Goal: Check status: Check status

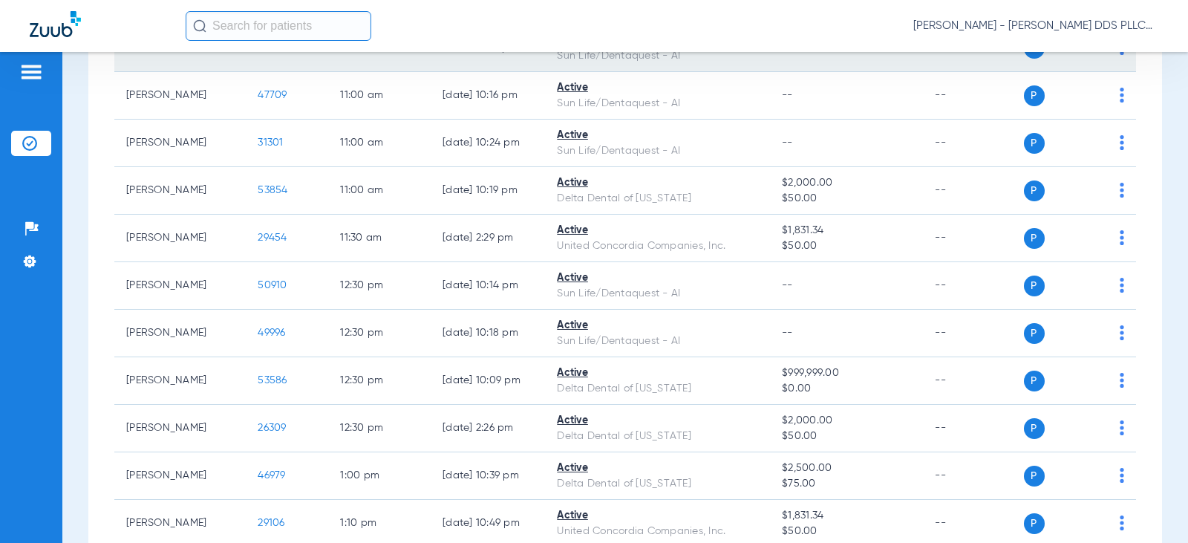
scroll to position [891, 0]
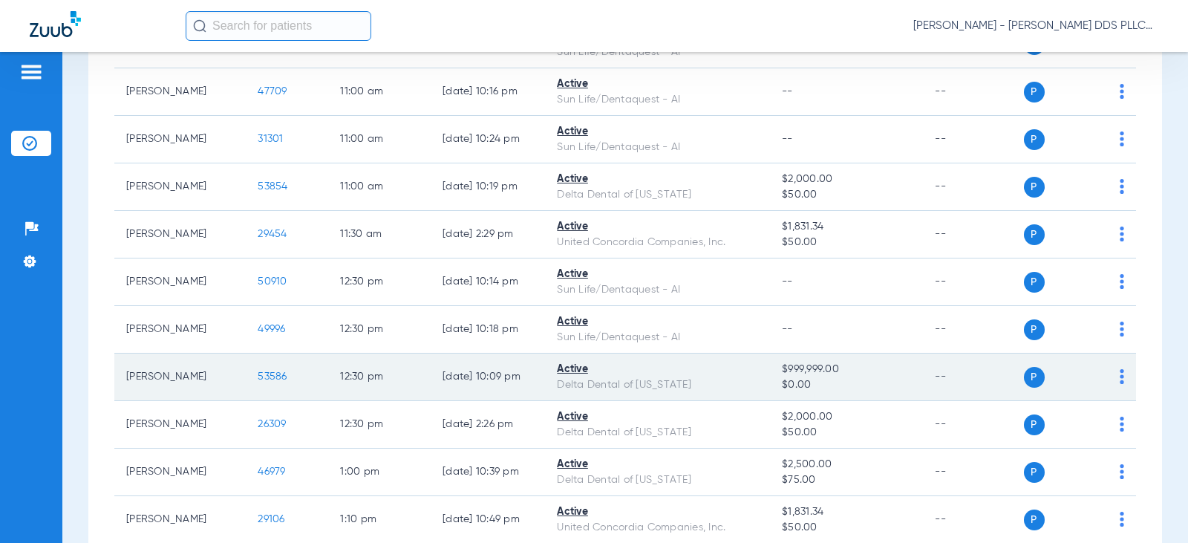
click at [260, 377] on span "53586" at bounding box center [272, 376] width 29 height 10
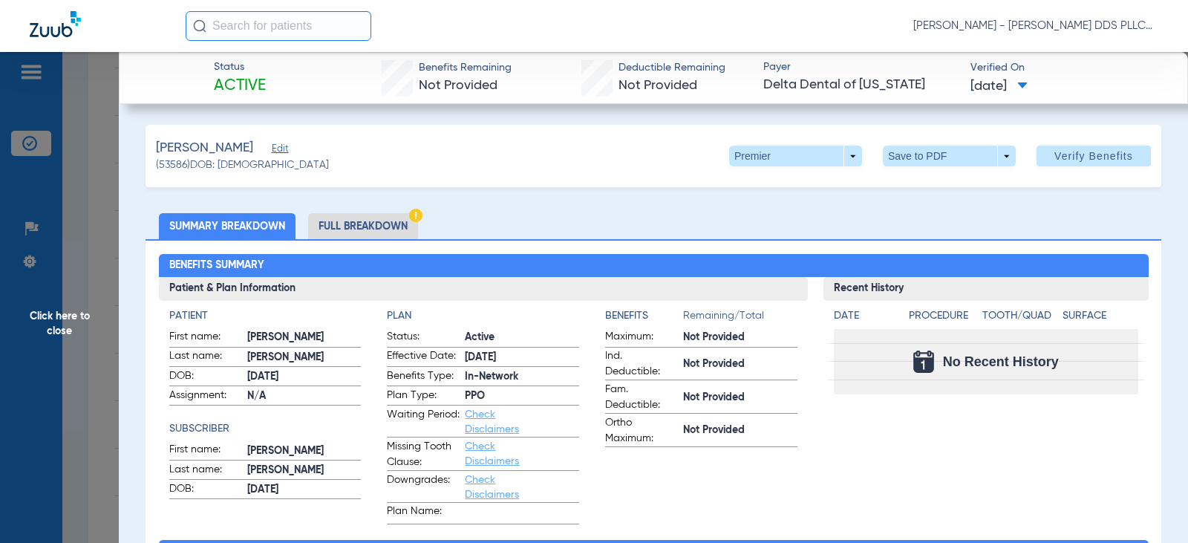
click at [357, 223] on li "Full Breakdown" at bounding box center [363, 226] width 110 height 26
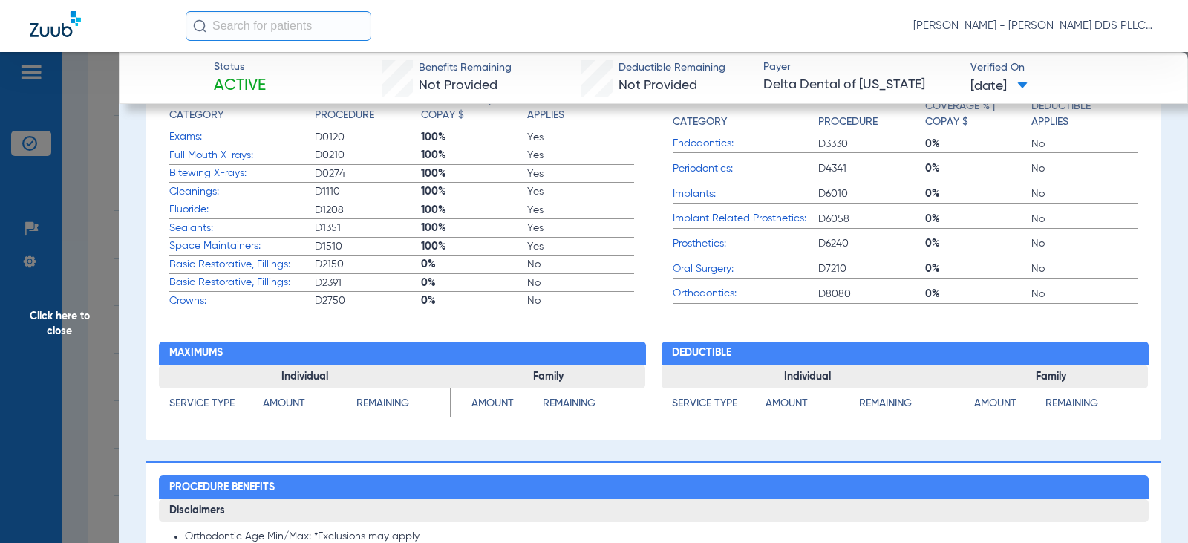
scroll to position [693, 0]
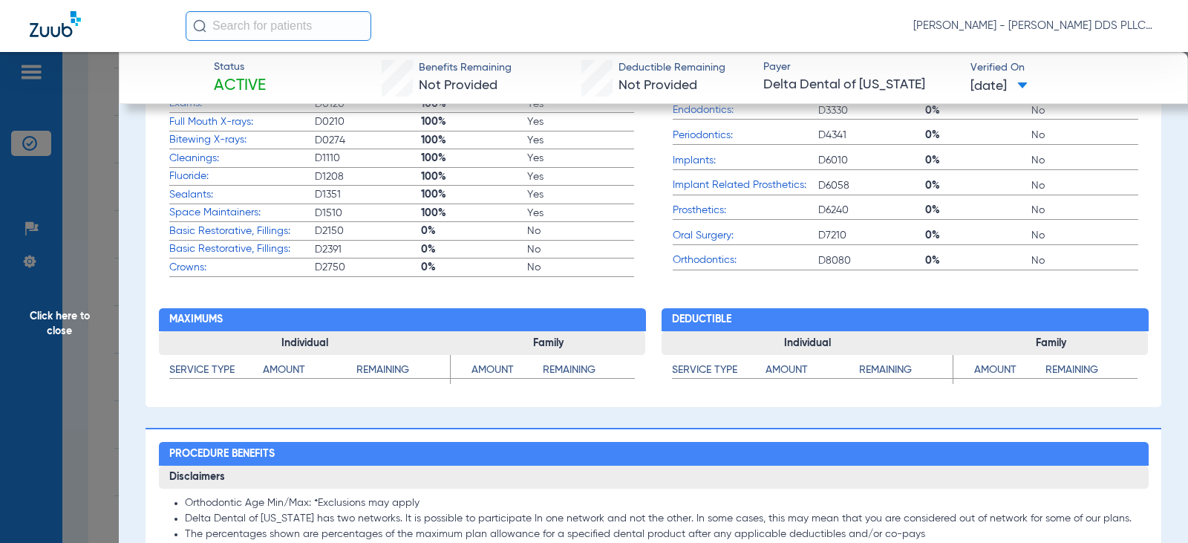
drag, startPoint x: 59, startPoint y: 315, endPoint x: 5, endPoint y: 299, distance: 55.9
click at [59, 315] on span "Click here to close" at bounding box center [59, 323] width 119 height 543
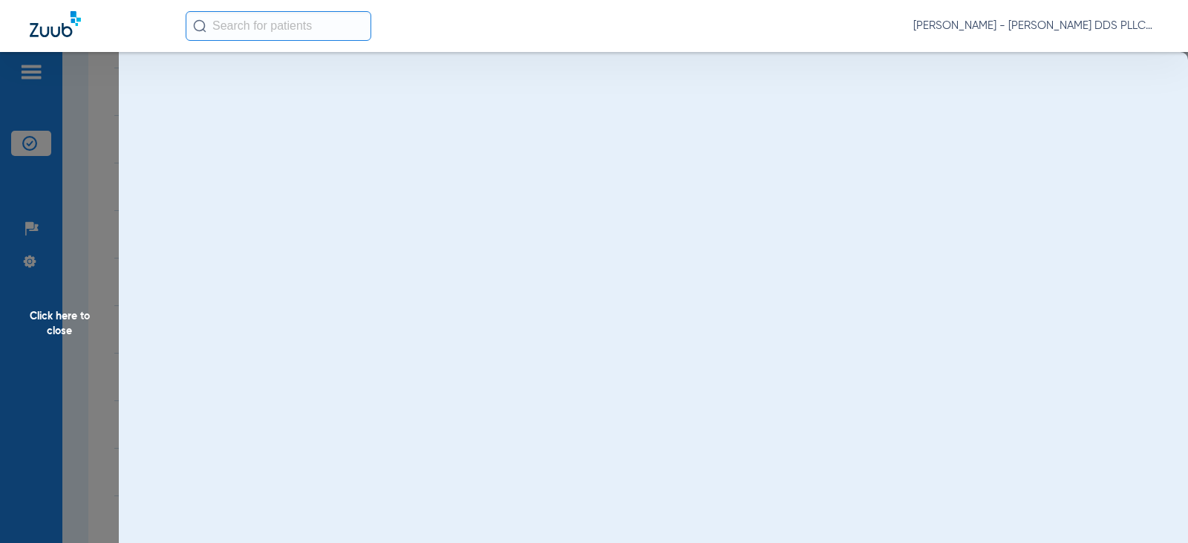
scroll to position [0, 0]
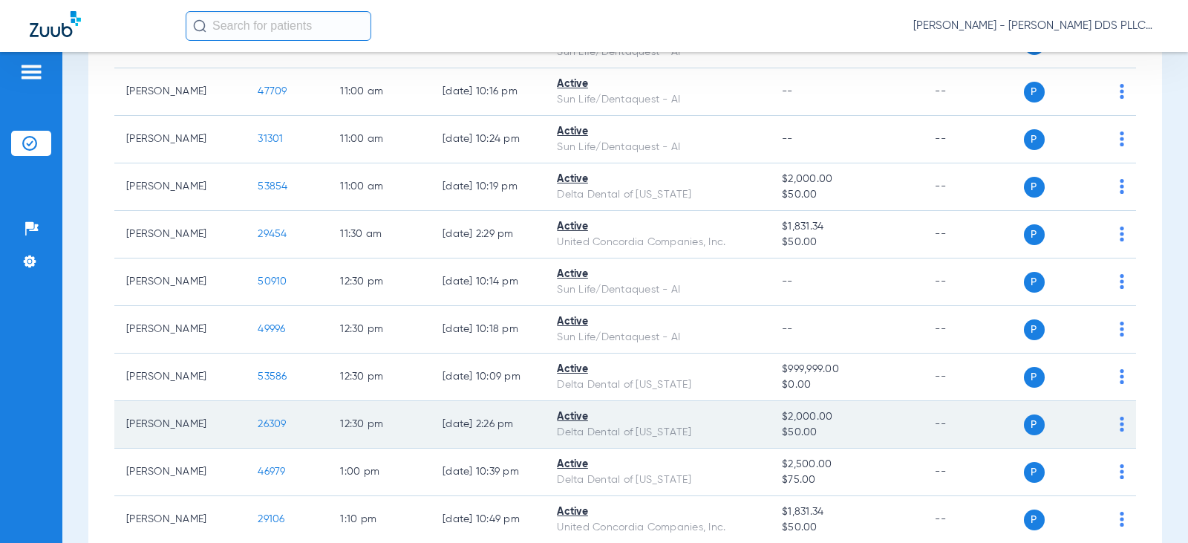
click at [261, 425] on span "26309" at bounding box center [272, 424] width 28 height 10
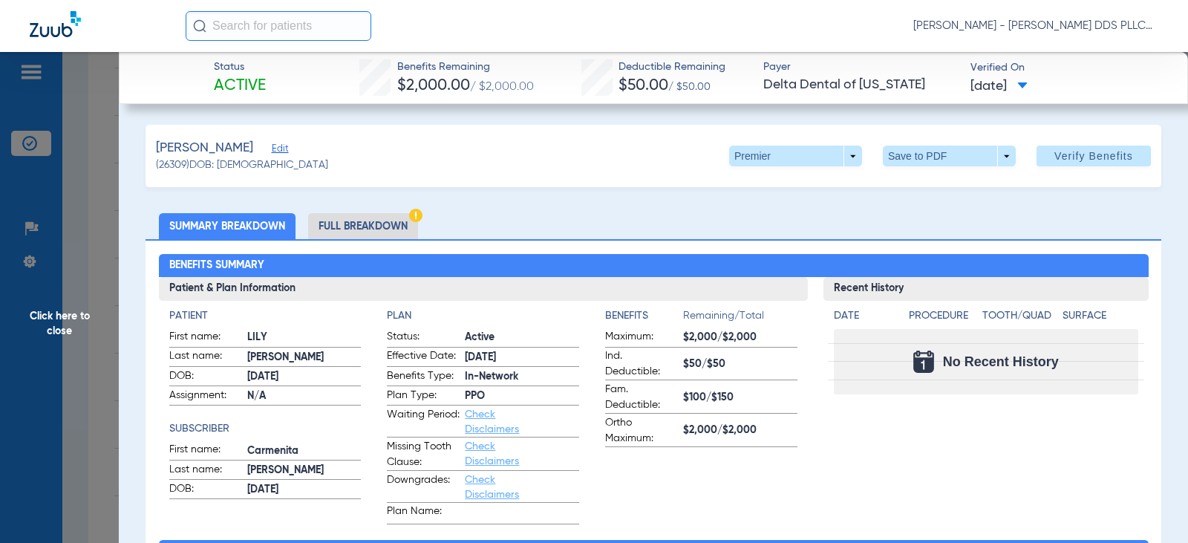
click at [354, 232] on li "Full Breakdown" at bounding box center [363, 226] width 110 height 26
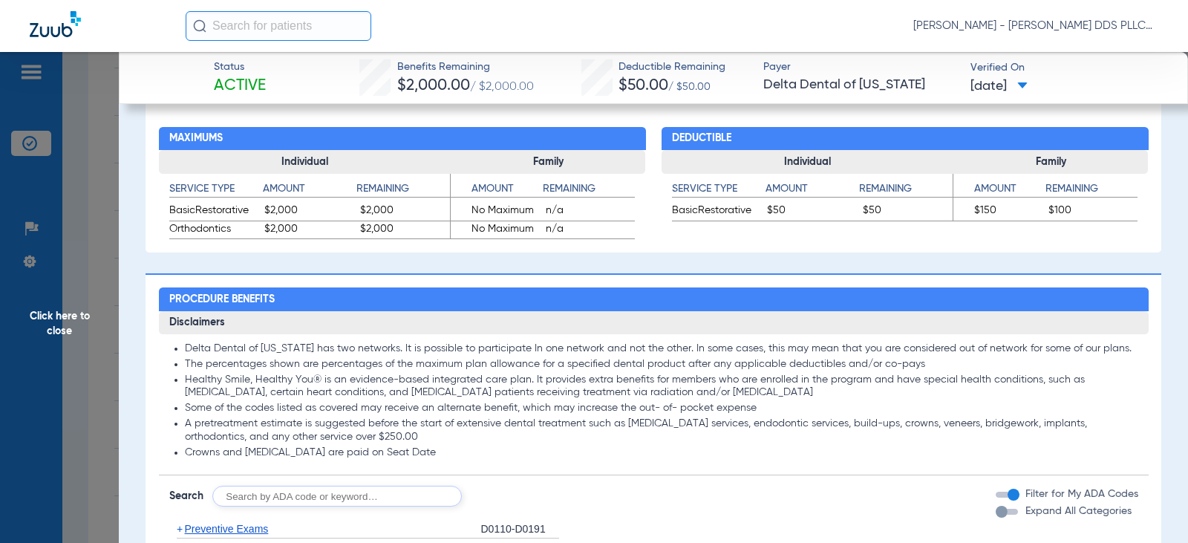
scroll to position [891, 0]
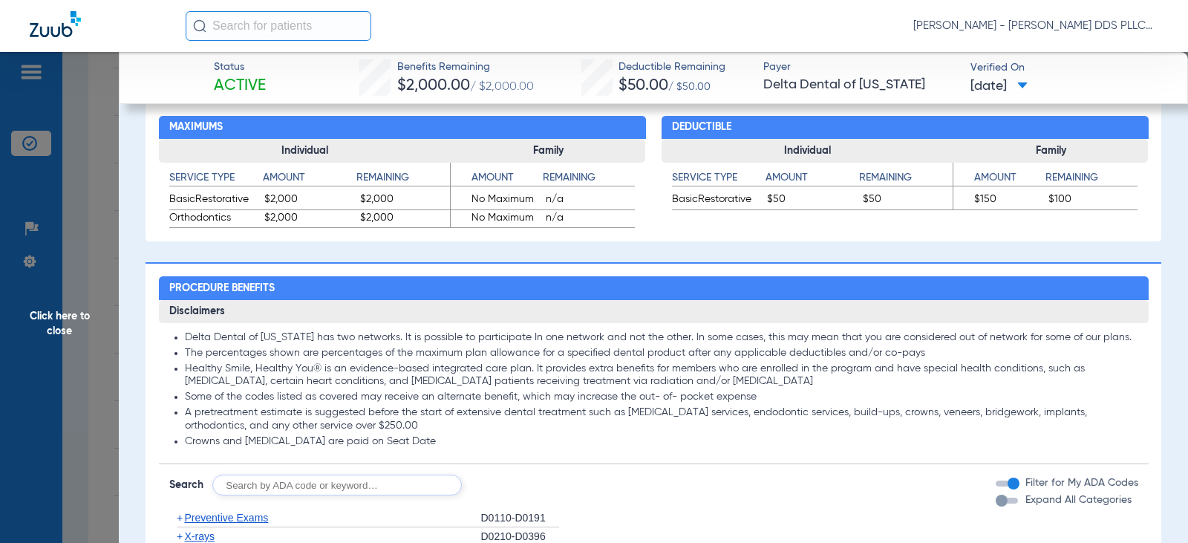
click at [62, 320] on span "Click here to close" at bounding box center [59, 323] width 119 height 543
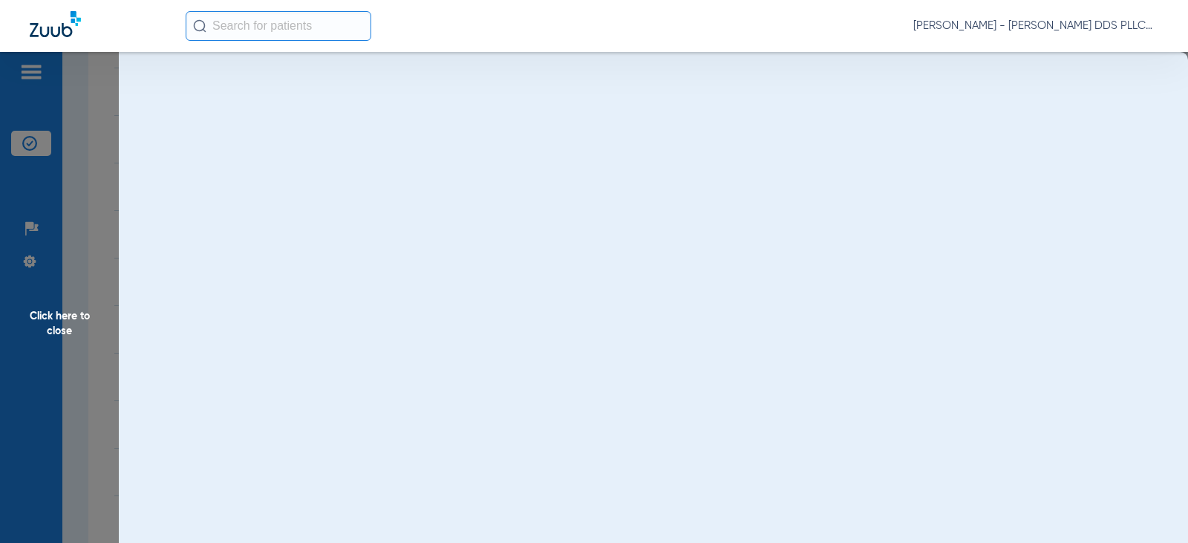
scroll to position [0, 0]
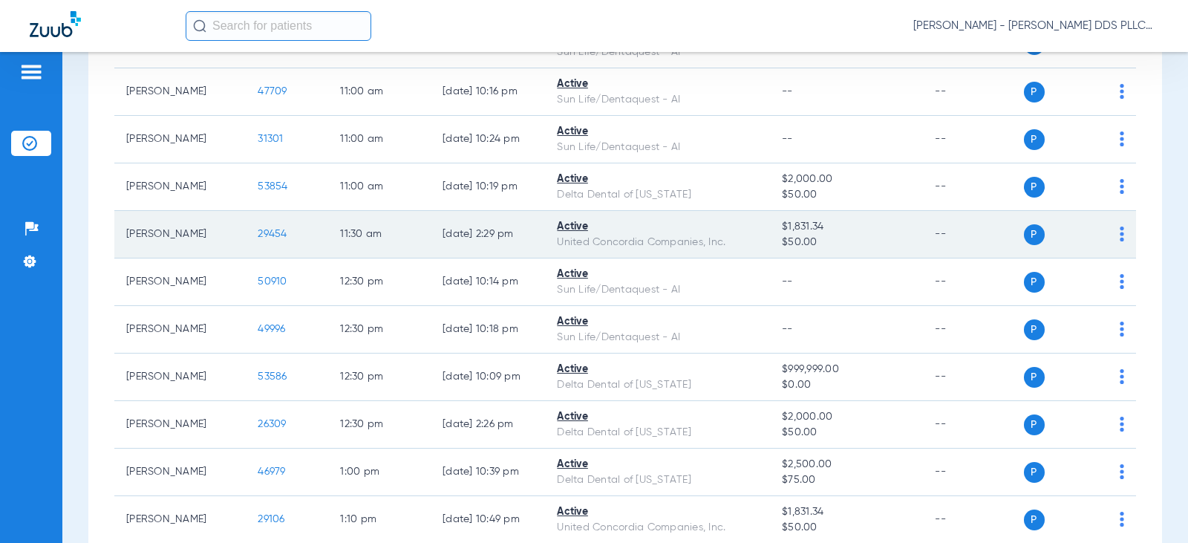
click at [269, 236] on span "29454" at bounding box center [272, 234] width 29 height 10
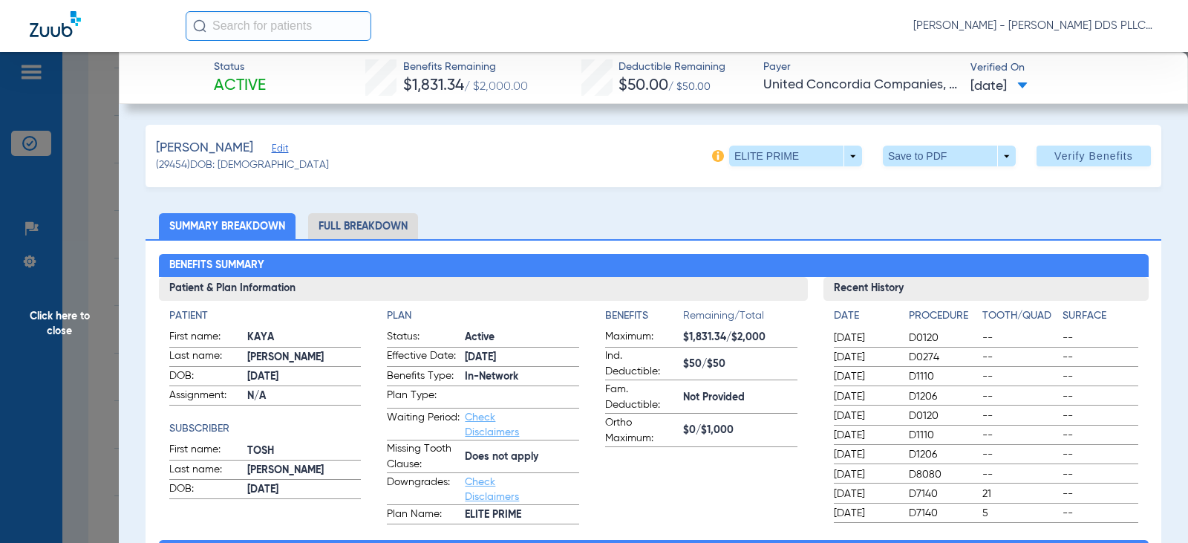
click at [372, 222] on li "Full Breakdown" at bounding box center [363, 226] width 110 height 26
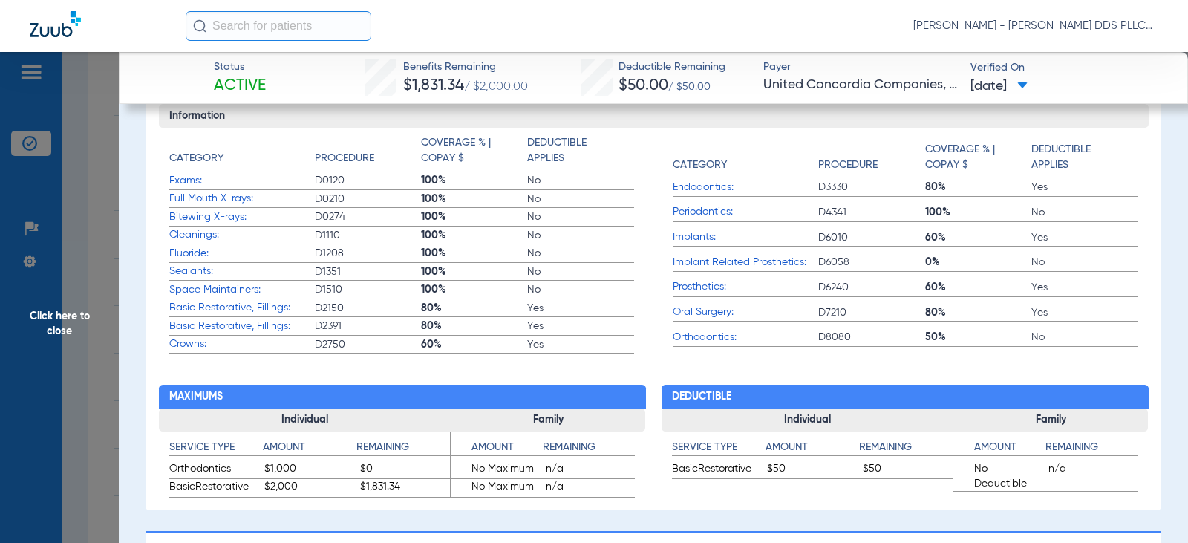
scroll to position [693, 0]
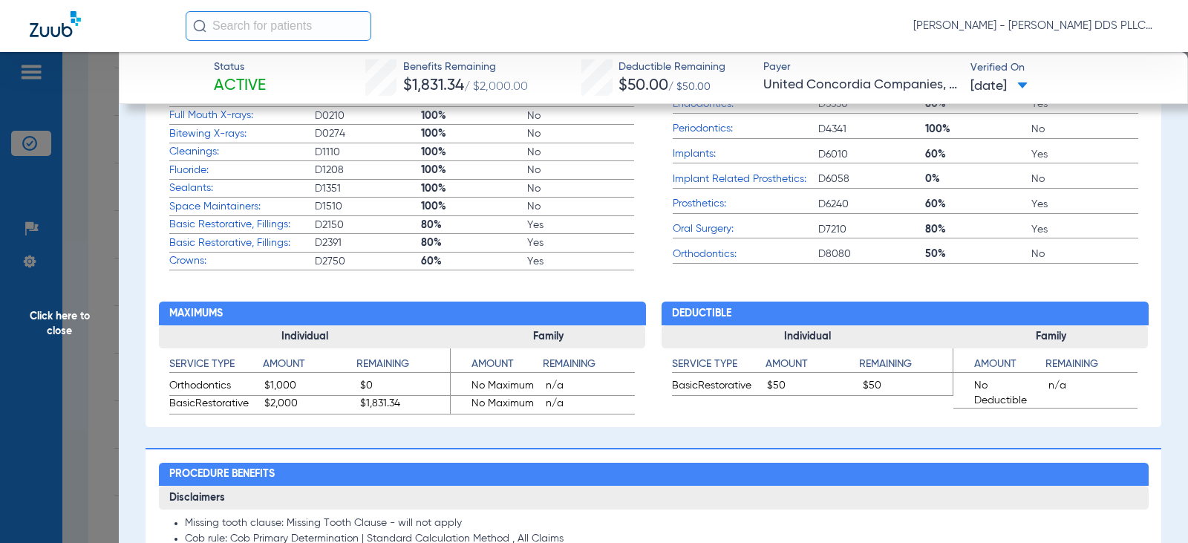
click at [39, 317] on span "Click here to close" at bounding box center [59, 323] width 119 height 543
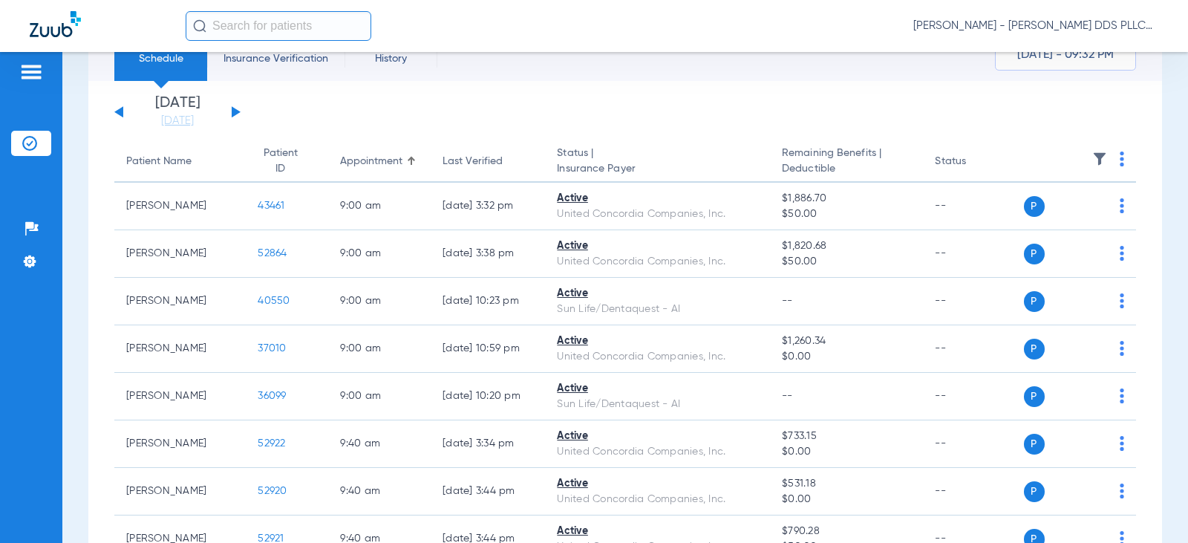
scroll to position [0, 0]
